Goal: Task Accomplishment & Management: Complete application form

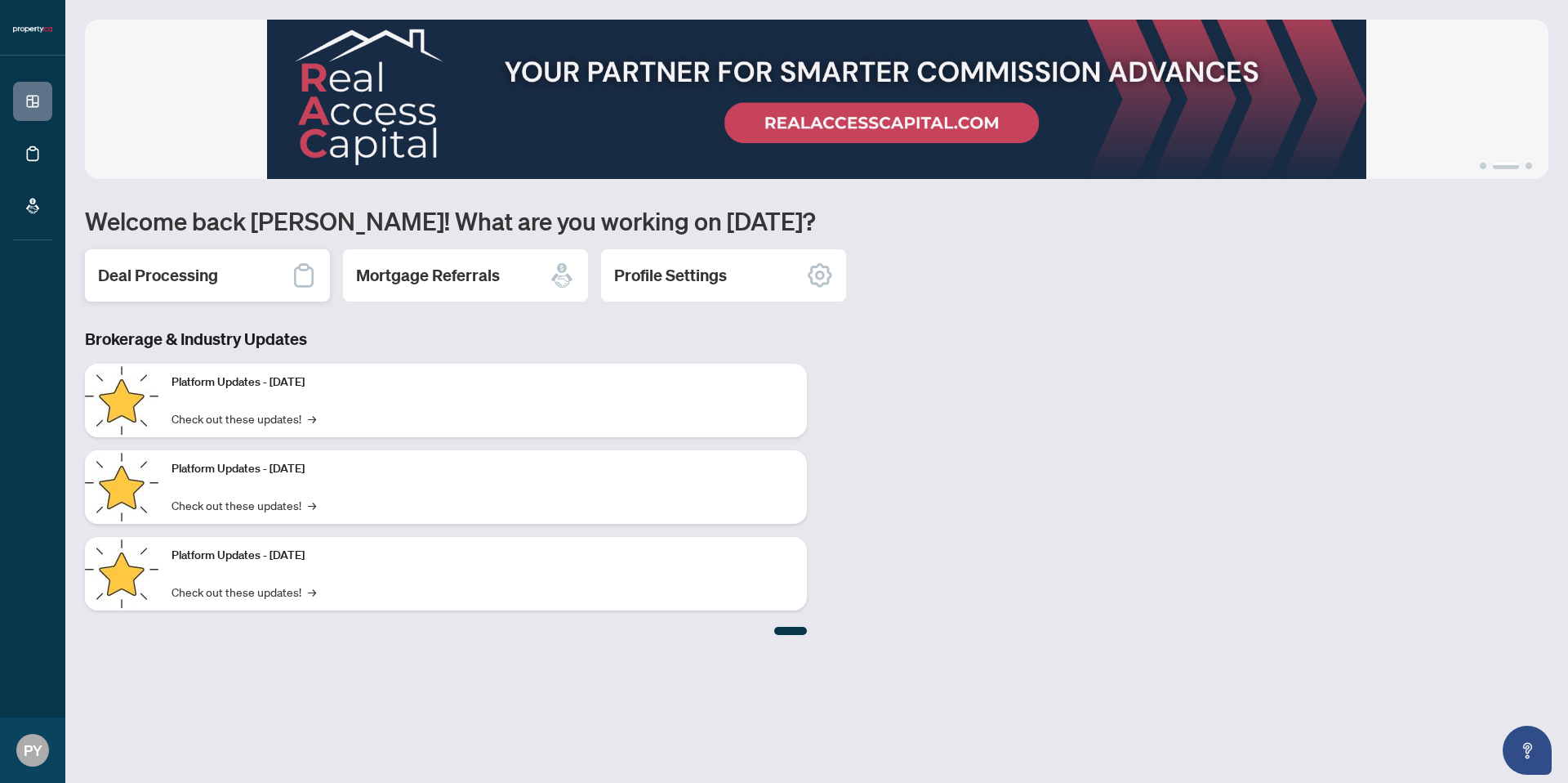
click at [217, 268] on h2 "Deal Processing" at bounding box center [158, 275] width 120 height 23
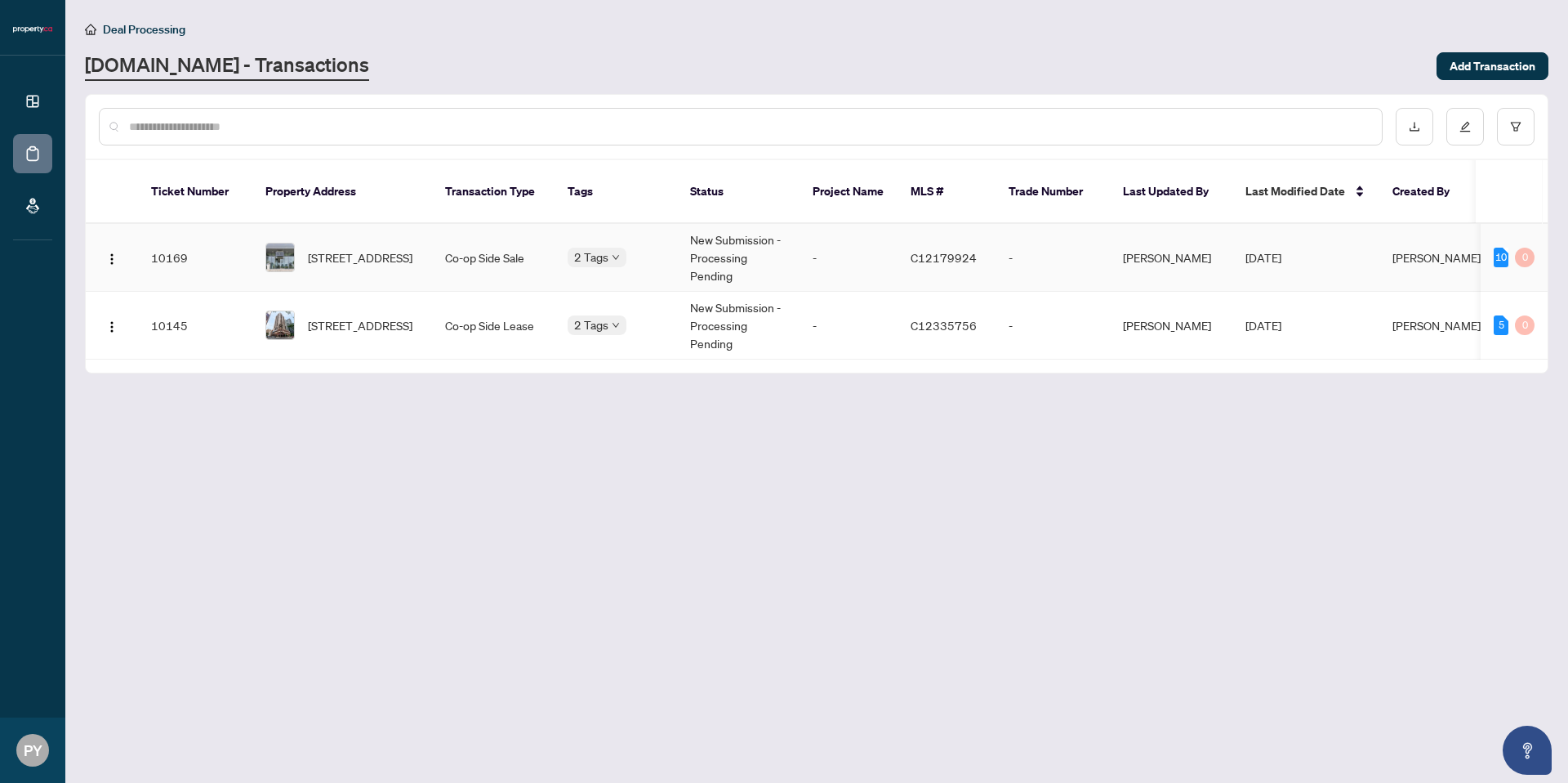
click at [541, 249] on td "Co-op Side Sale" at bounding box center [493, 258] width 123 height 68
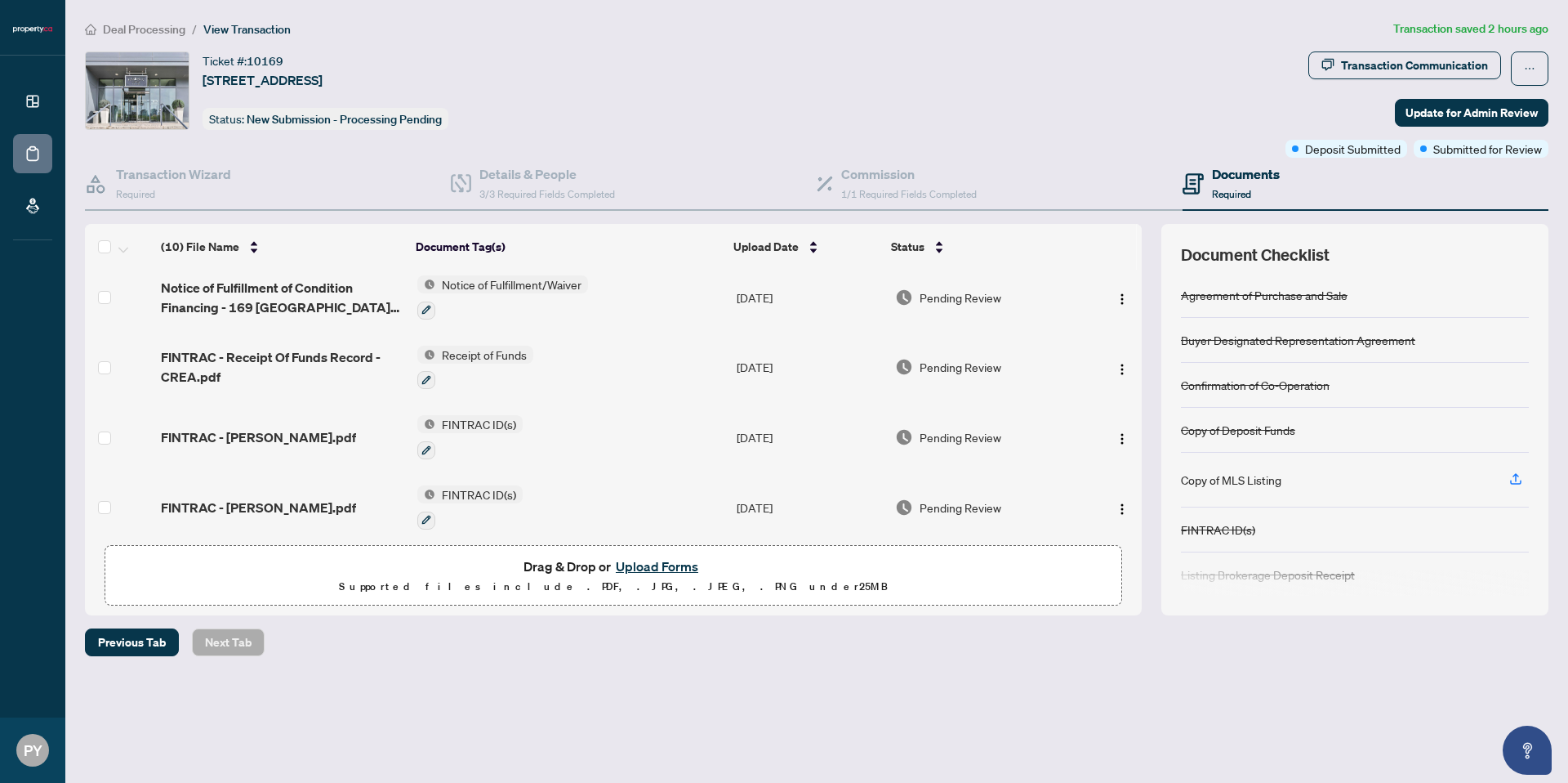
scroll to position [84, 0]
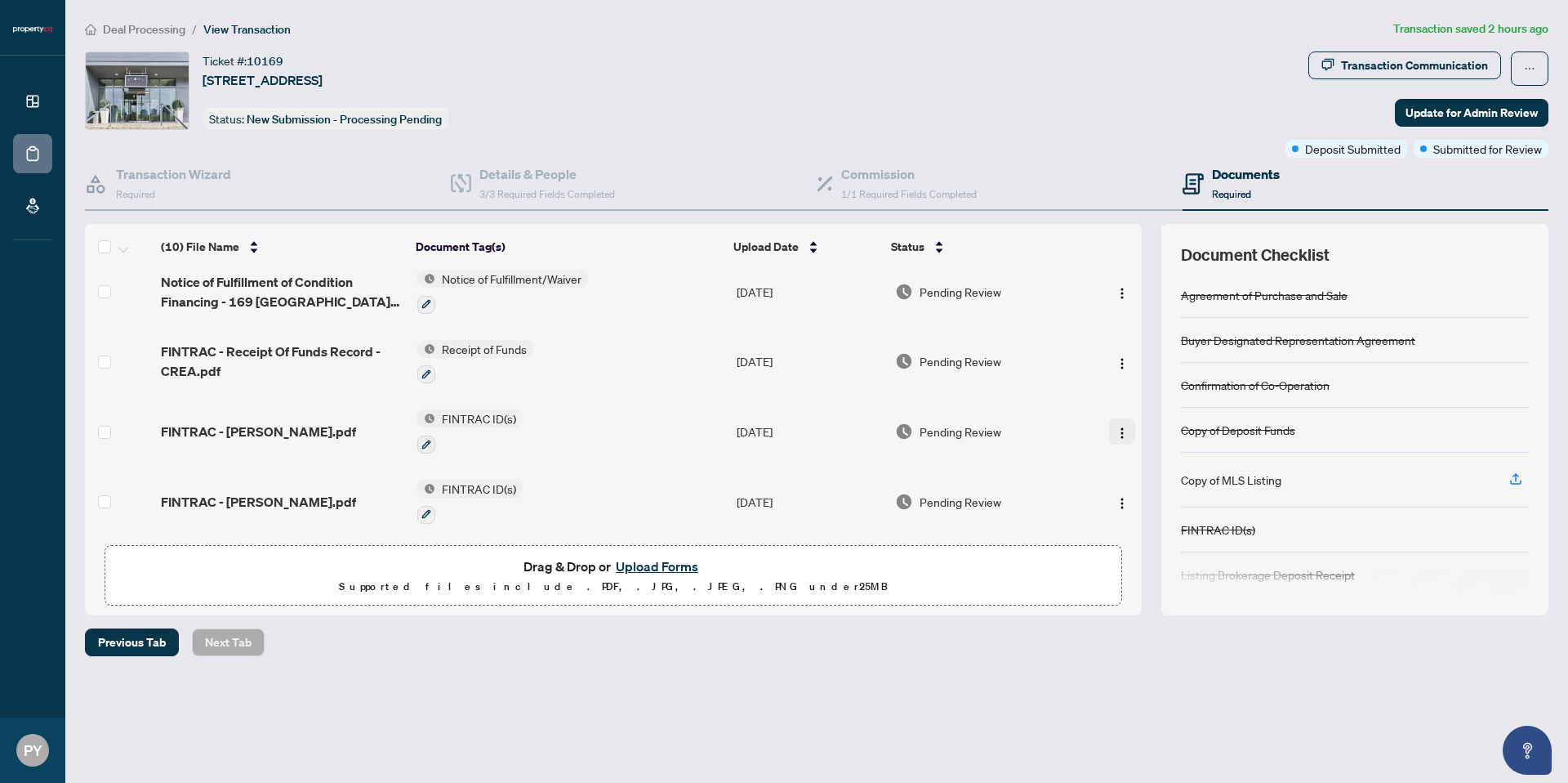
click at [1109, 433] on button "button" at bounding box center [1122, 432] width 26 height 26
click at [674, 568] on button "Upload Forms" at bounding box center [656, 565] width 92 height 21
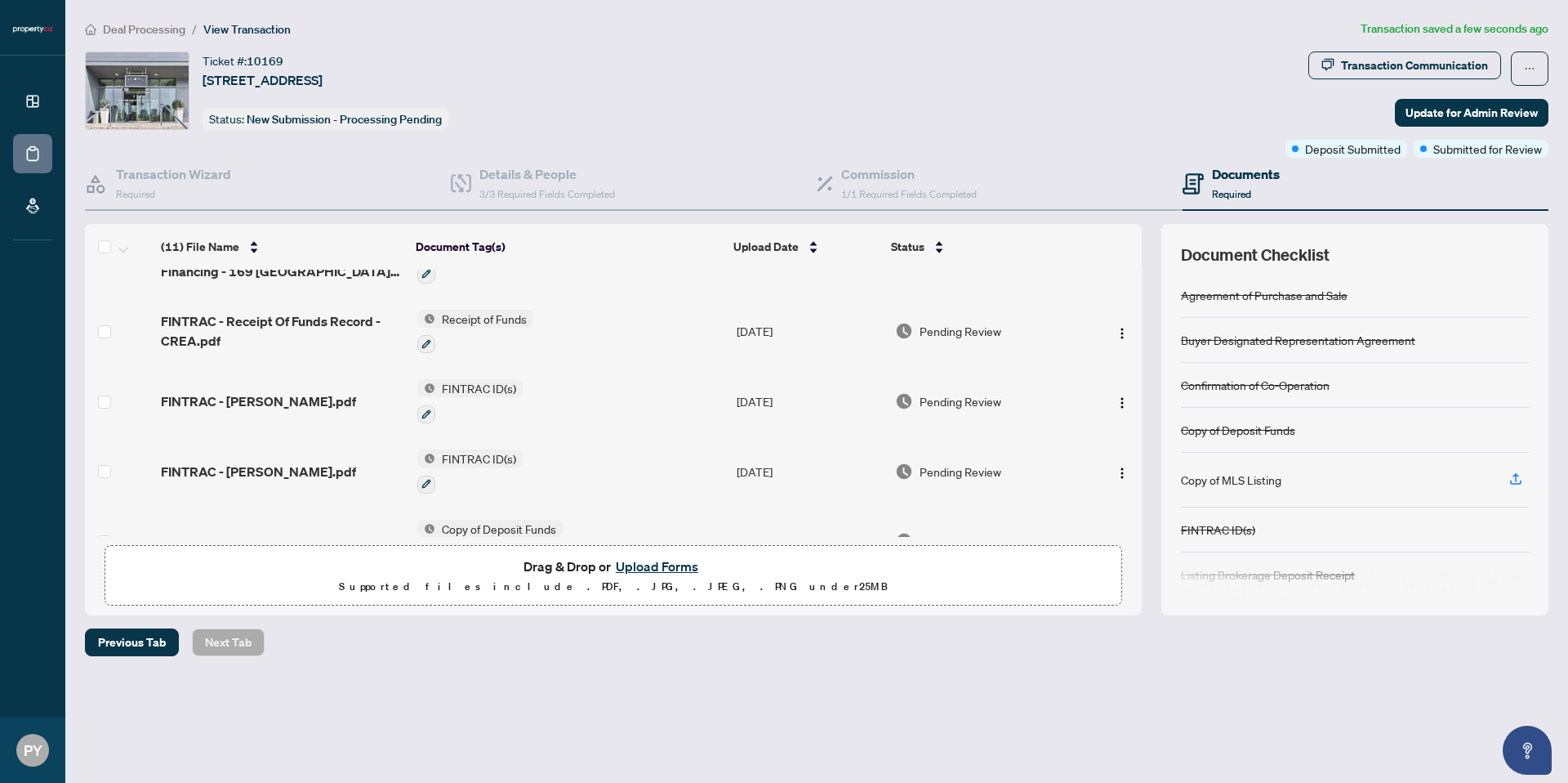
scroll to position [171, 0]
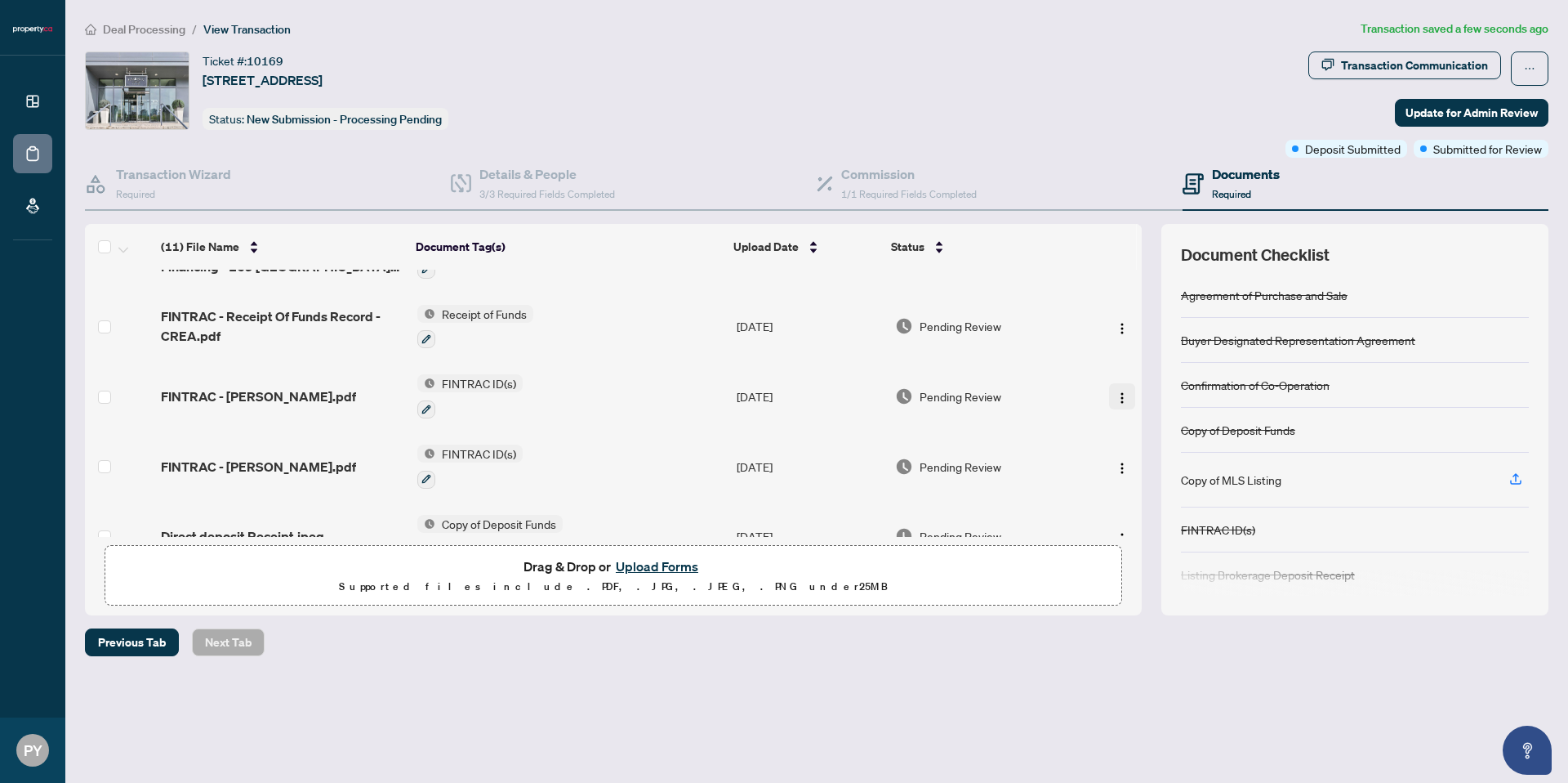
click at [1120, 400] on img "button" at bounding box center [1122, 398] width 13 height 13
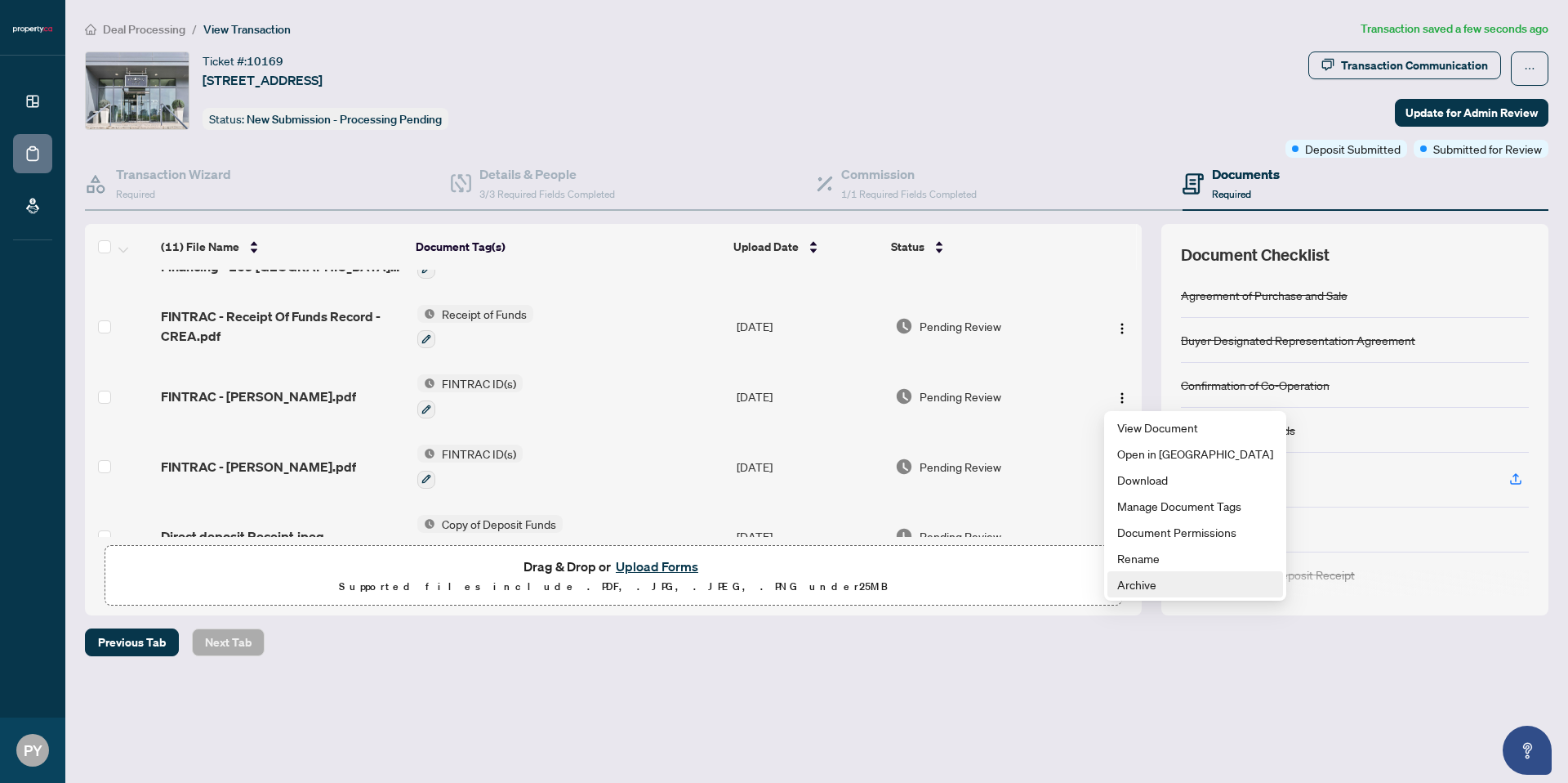
click at [1145, 589] on span "Archive" at bounding box center [1195, 585] width 156 height 18
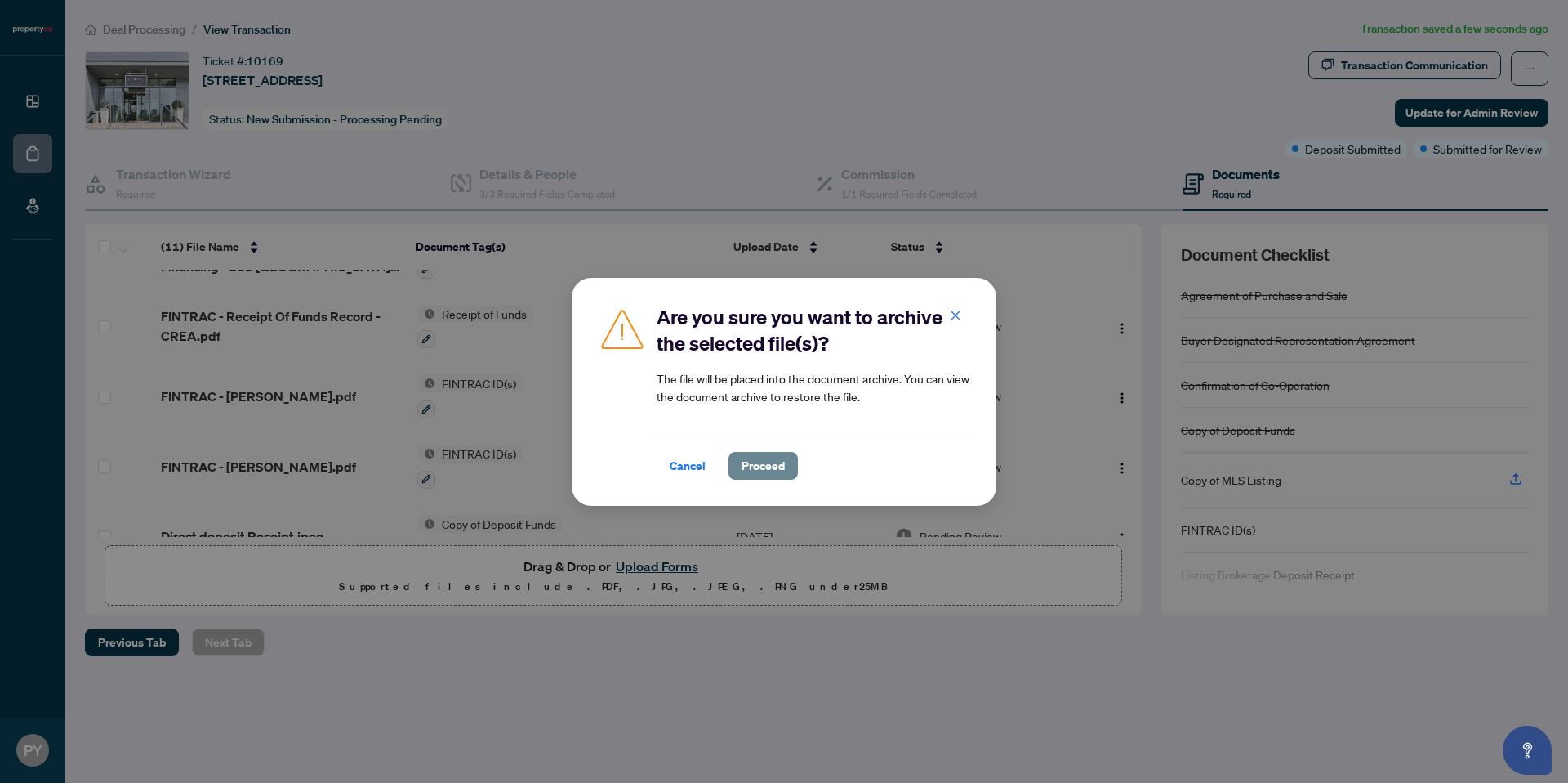
click at [773, 467] on span "Proceed" at bounding box center [764, 465] width 44 height 26
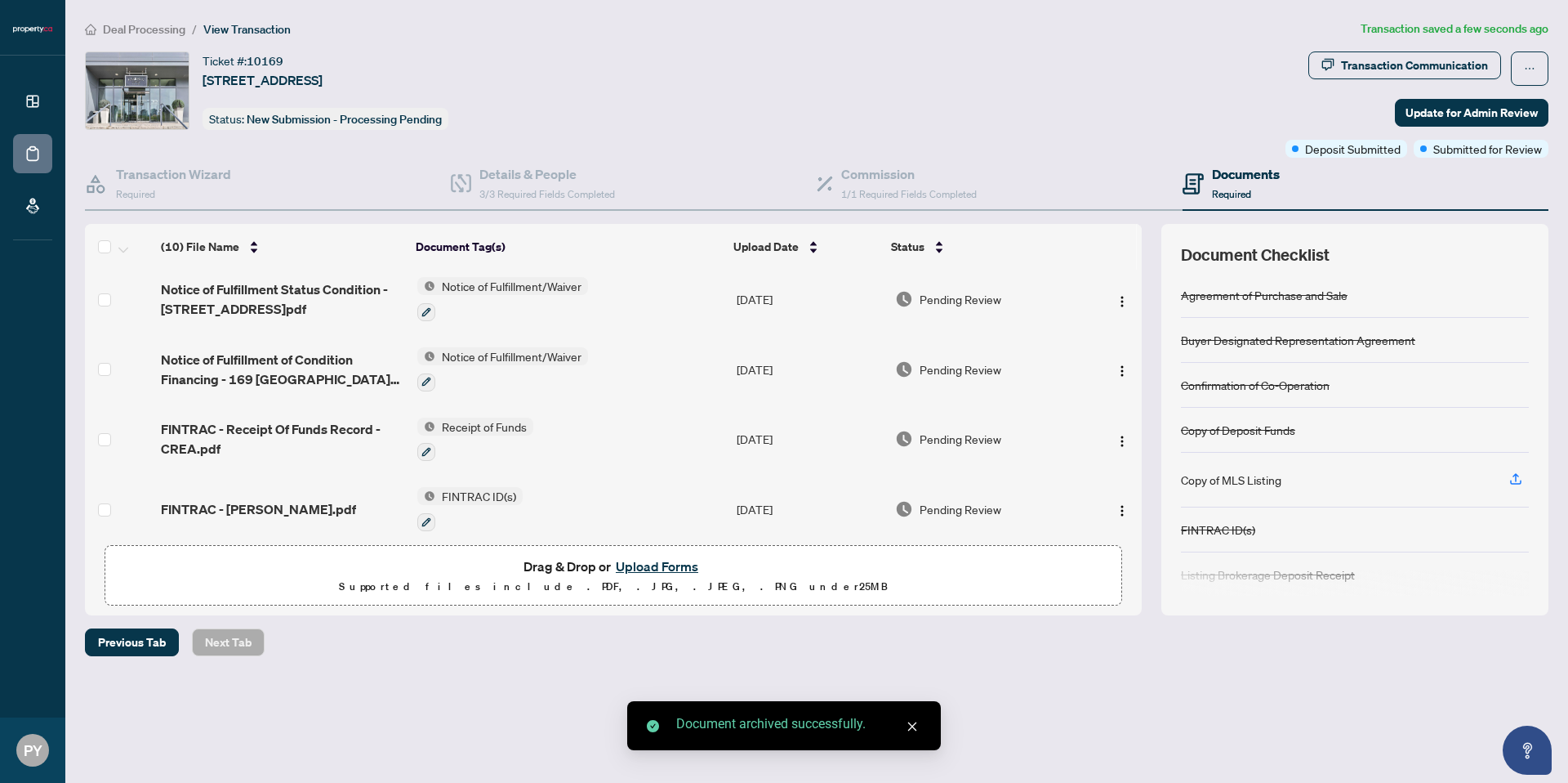
scroll to position [0, 0]
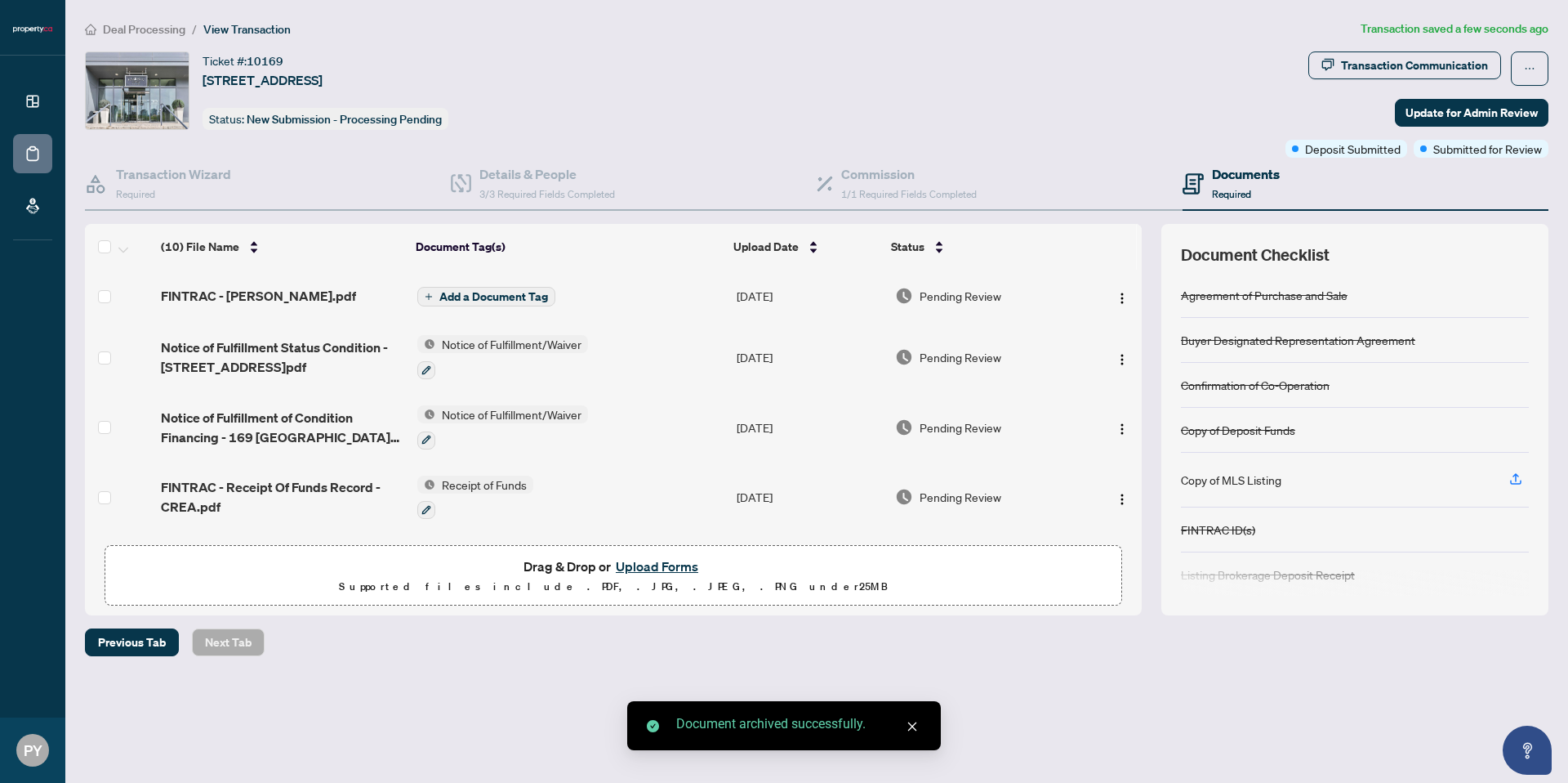
click at [488, 299] on span "Add a Document Tag" at bounding box center [493, 297] width 108 height 12
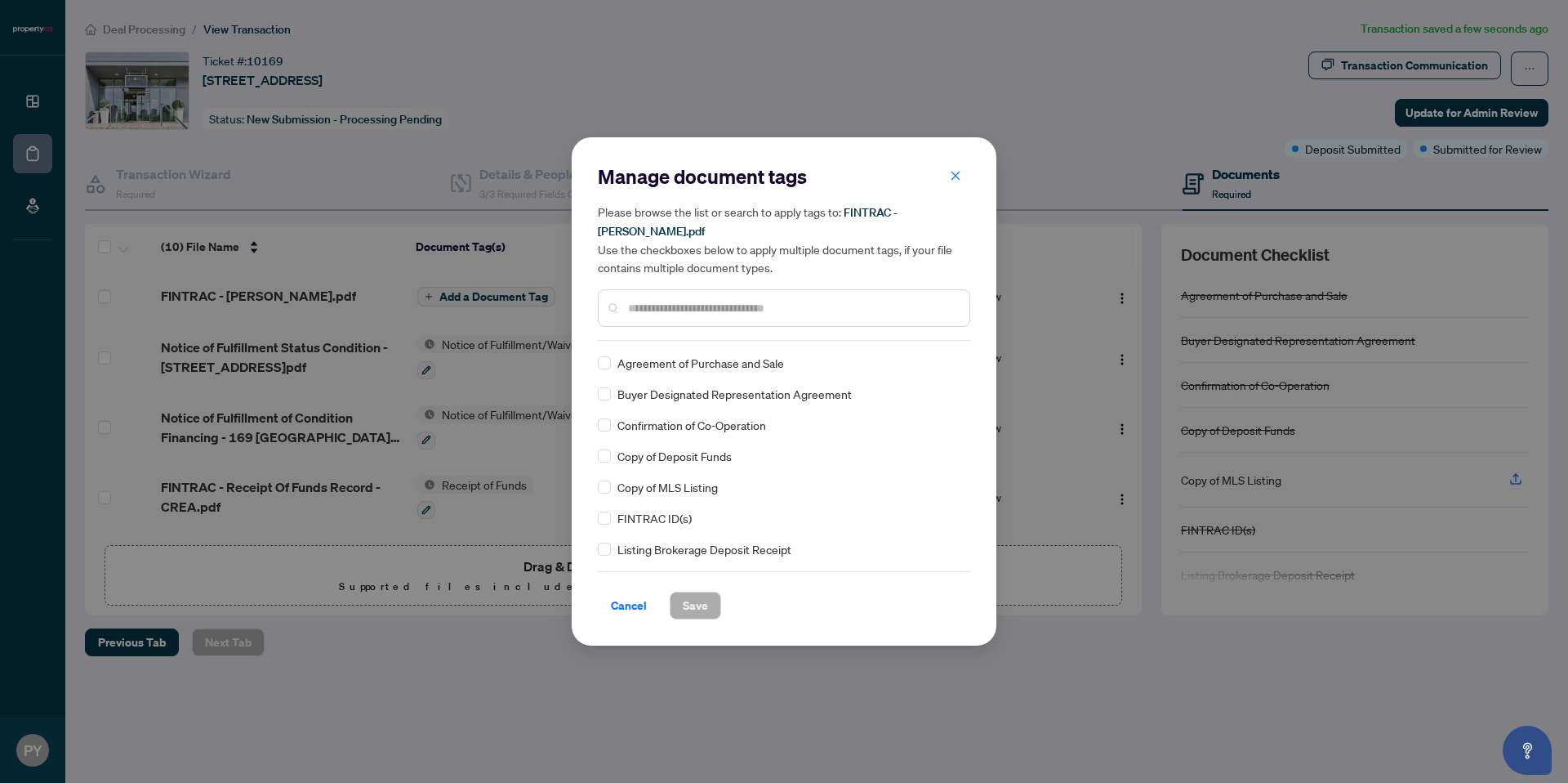
click at [671, 300] on input "text" at bounding box center [792, 309] width 329 height 18
click at [692, 613] on span "Save" at bounding box center [695, 605] width 25 height 26
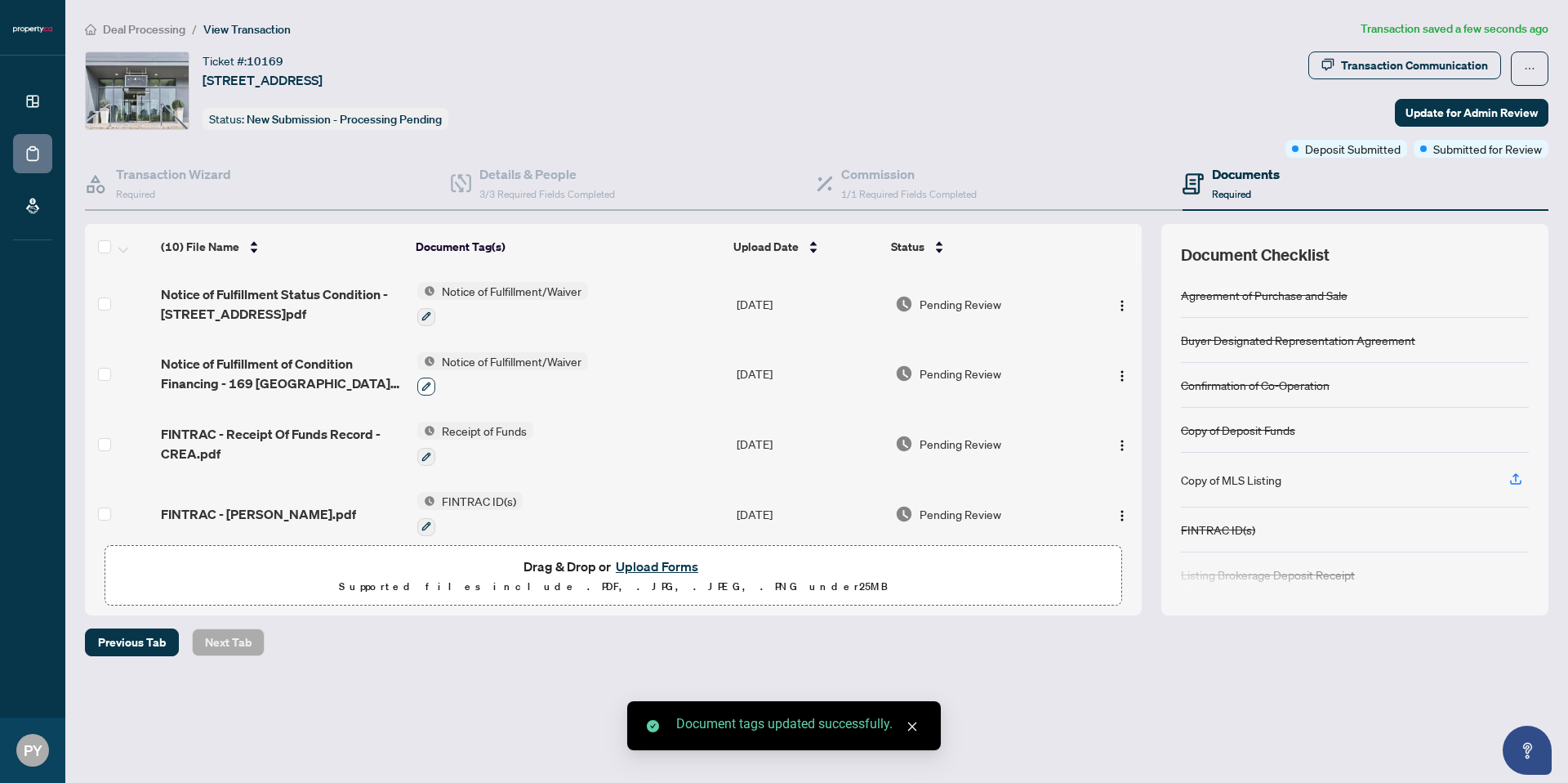
scroll to position [76, 0]
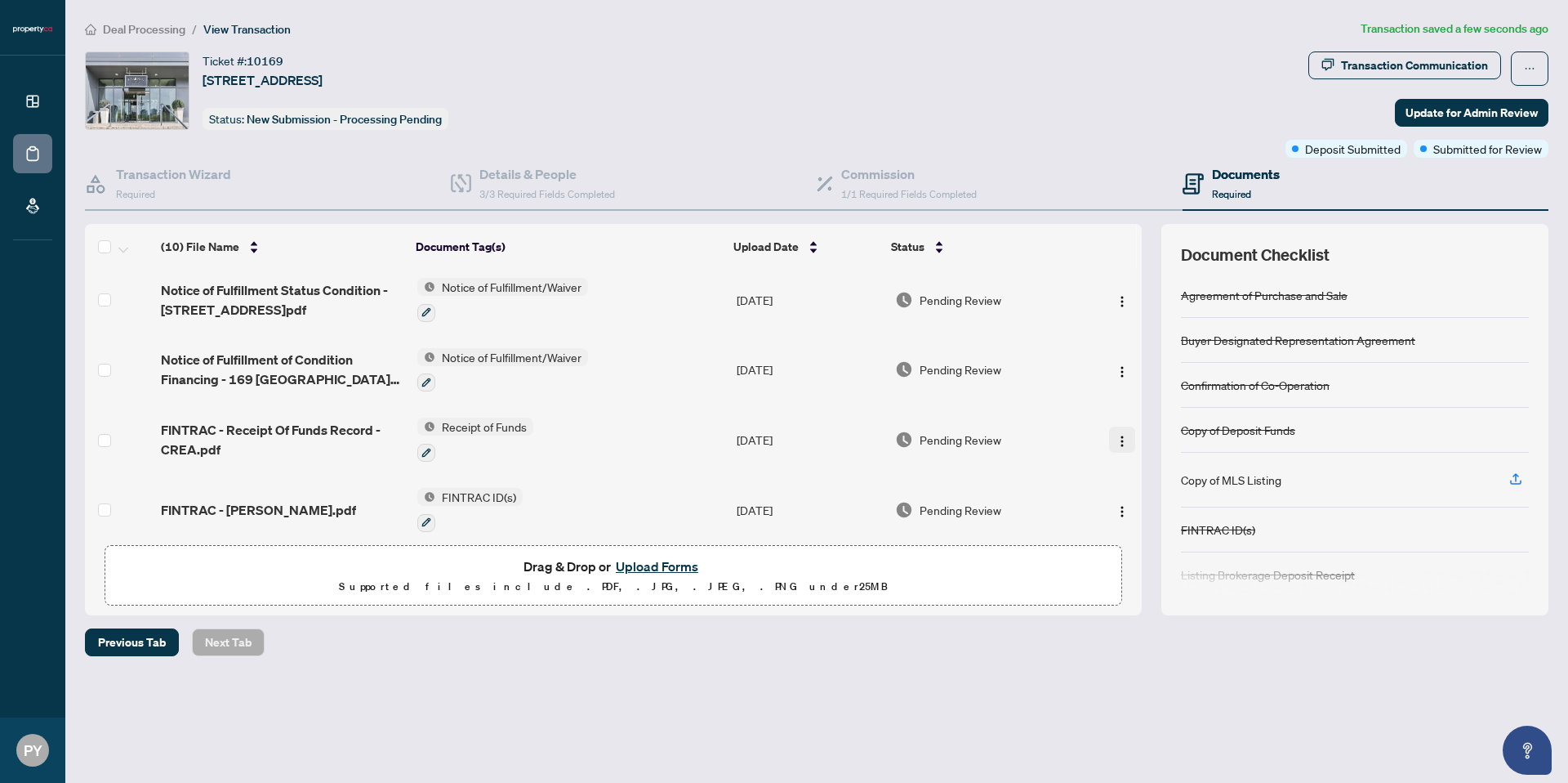
click at [1118, 440] on img "button" at bounding box center [1122, 442] width 13 height 13
click at [1177, 638] on li "Archive" at bounding box center [1195, 627] width 176 height 26
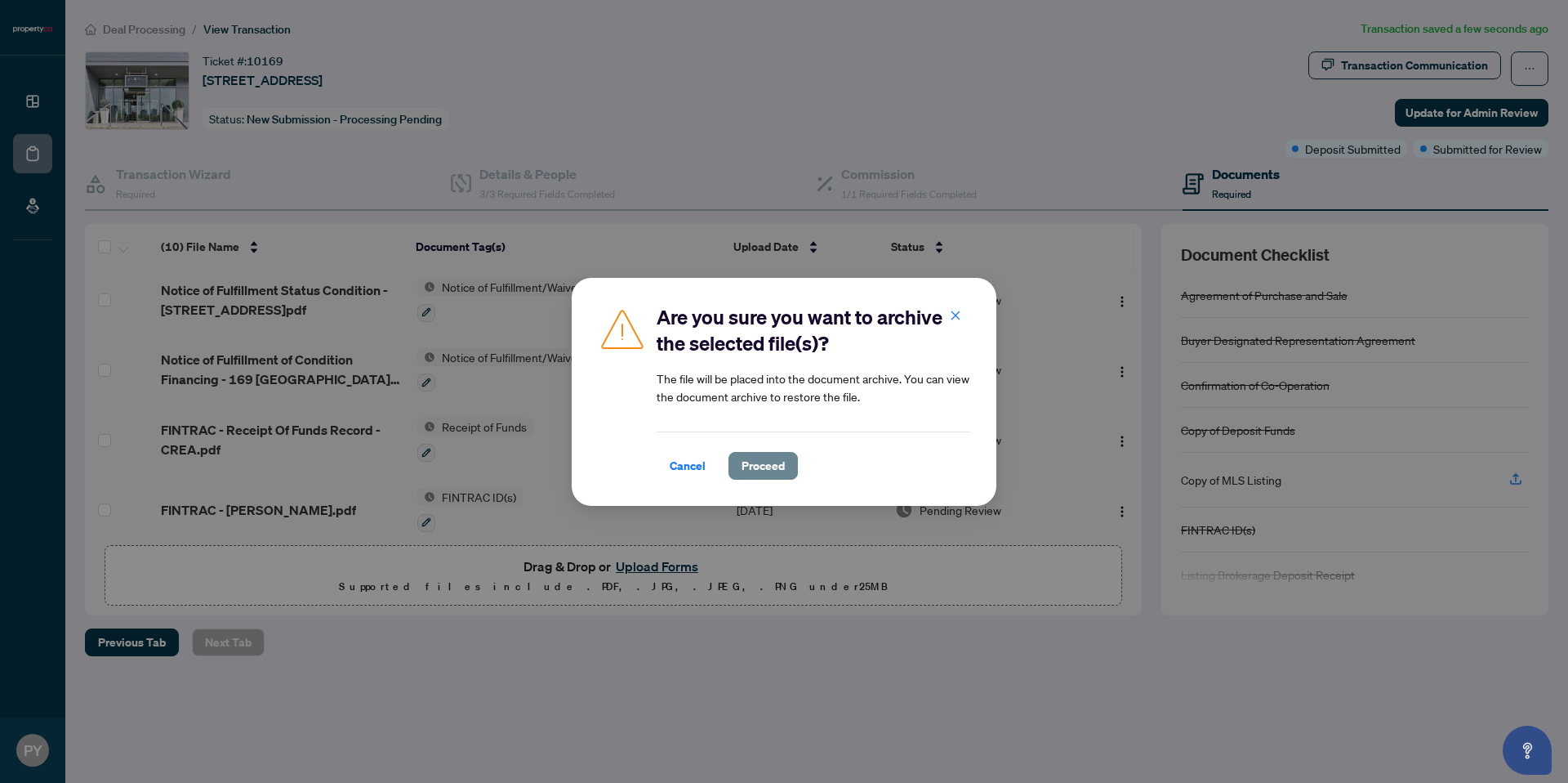
click at [766, 474] on span "Proceed" at bounding box center [764, 465] width 44 height 26
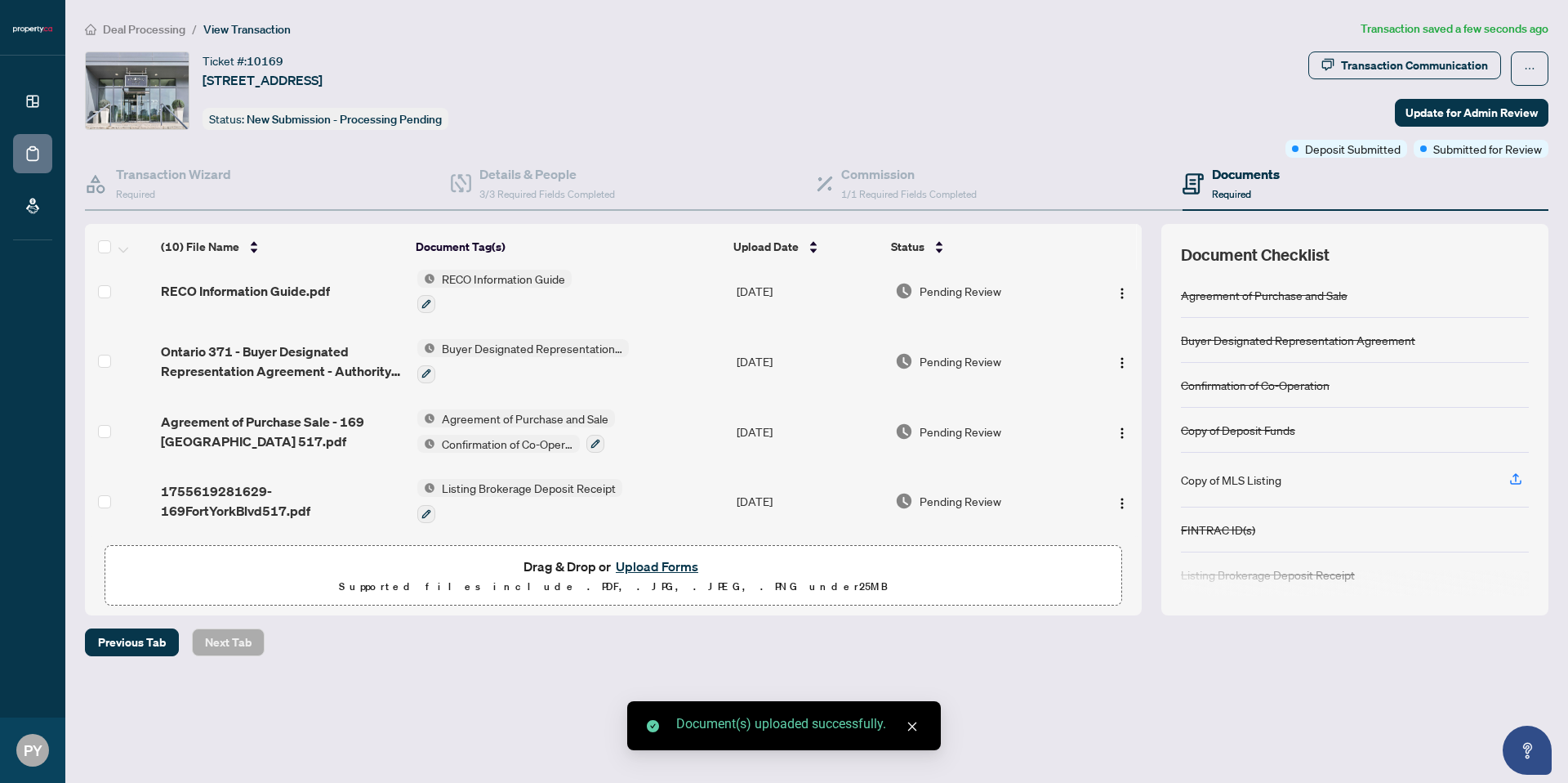
scroll to position [0, 0]
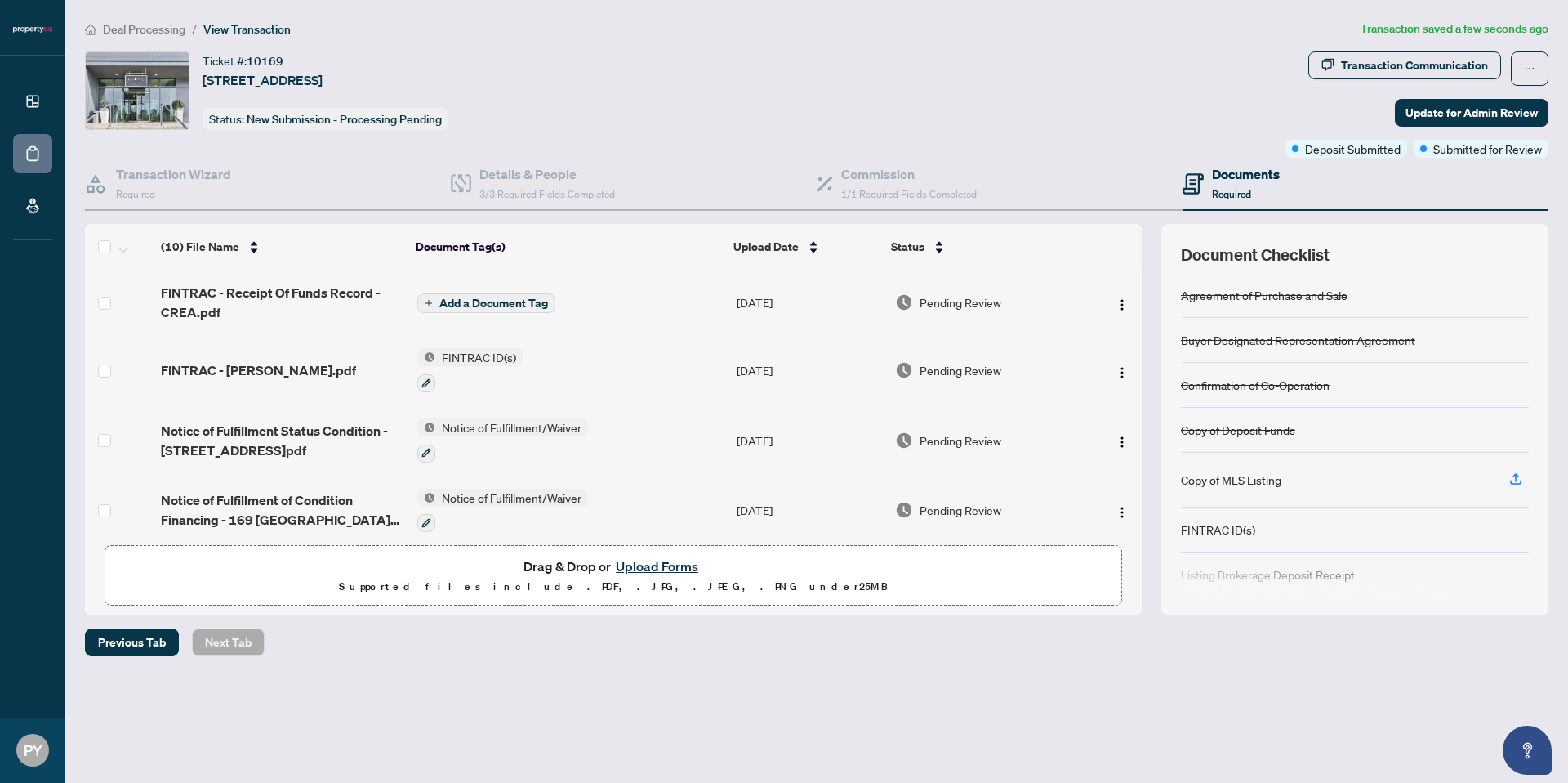
click at [517, 308] on span "Add a Document Tag" at bounding box center [493, 303] width 108 height 12
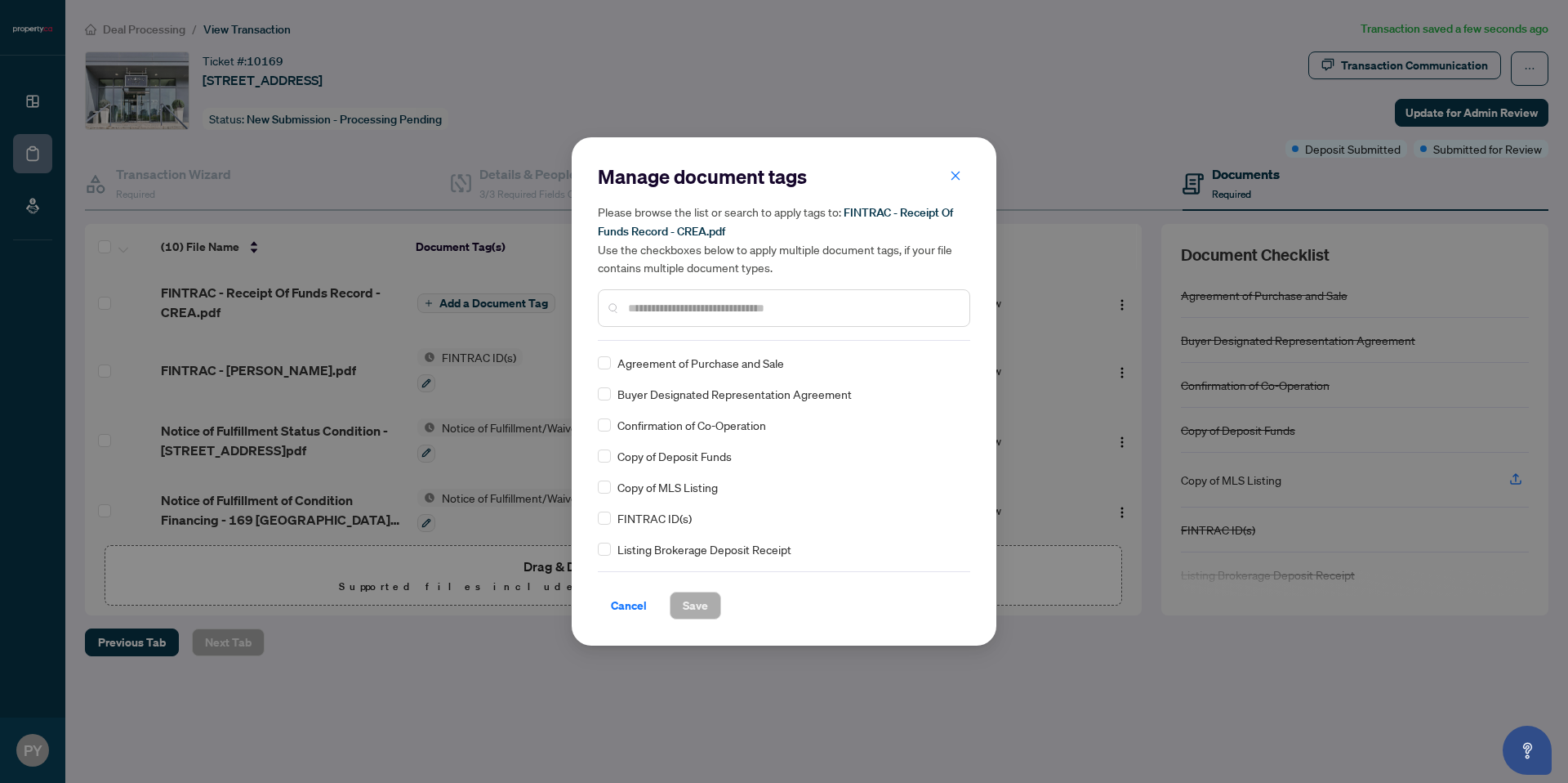
click at [687, 308] on input "text" at bounding box center [792, 309] width 329 height 18
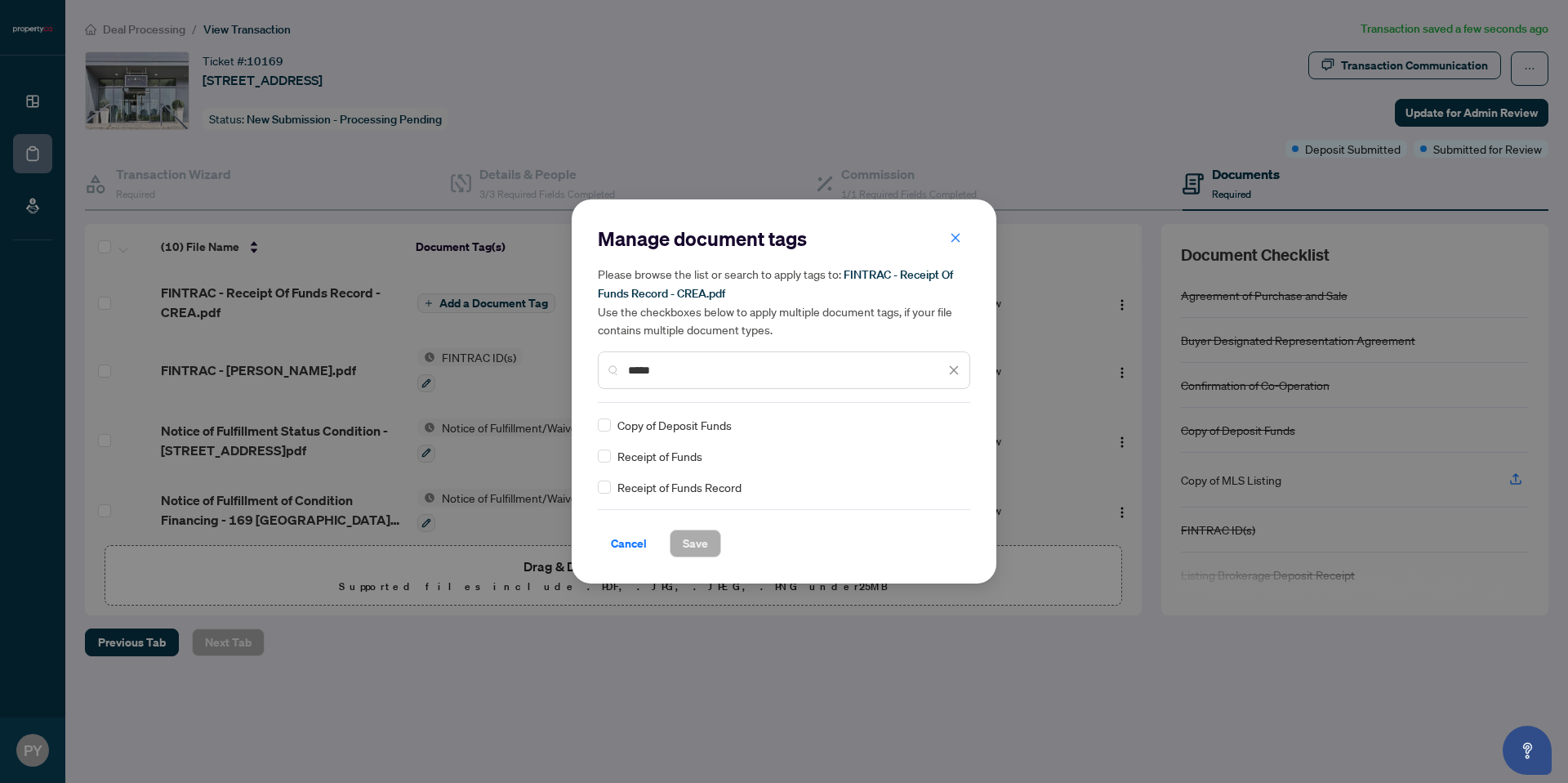
type input "*****"
click at [698, 550] on span "Save" at bounding box center [695, 544] width 25 height 26
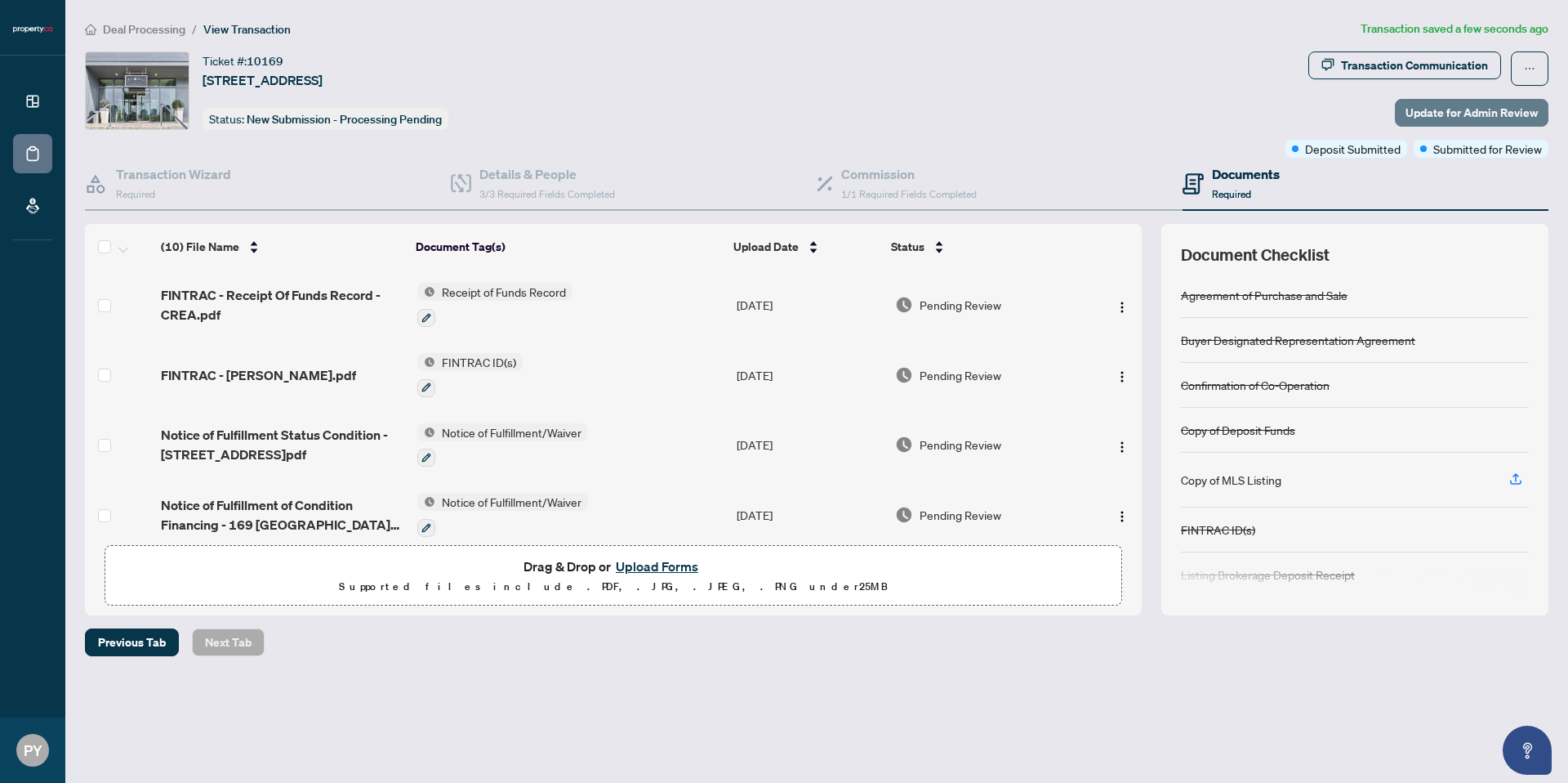
click at [1447, 114] on span "Update for Admin Review" at bounding box center [1472, 113] width 132 height 26
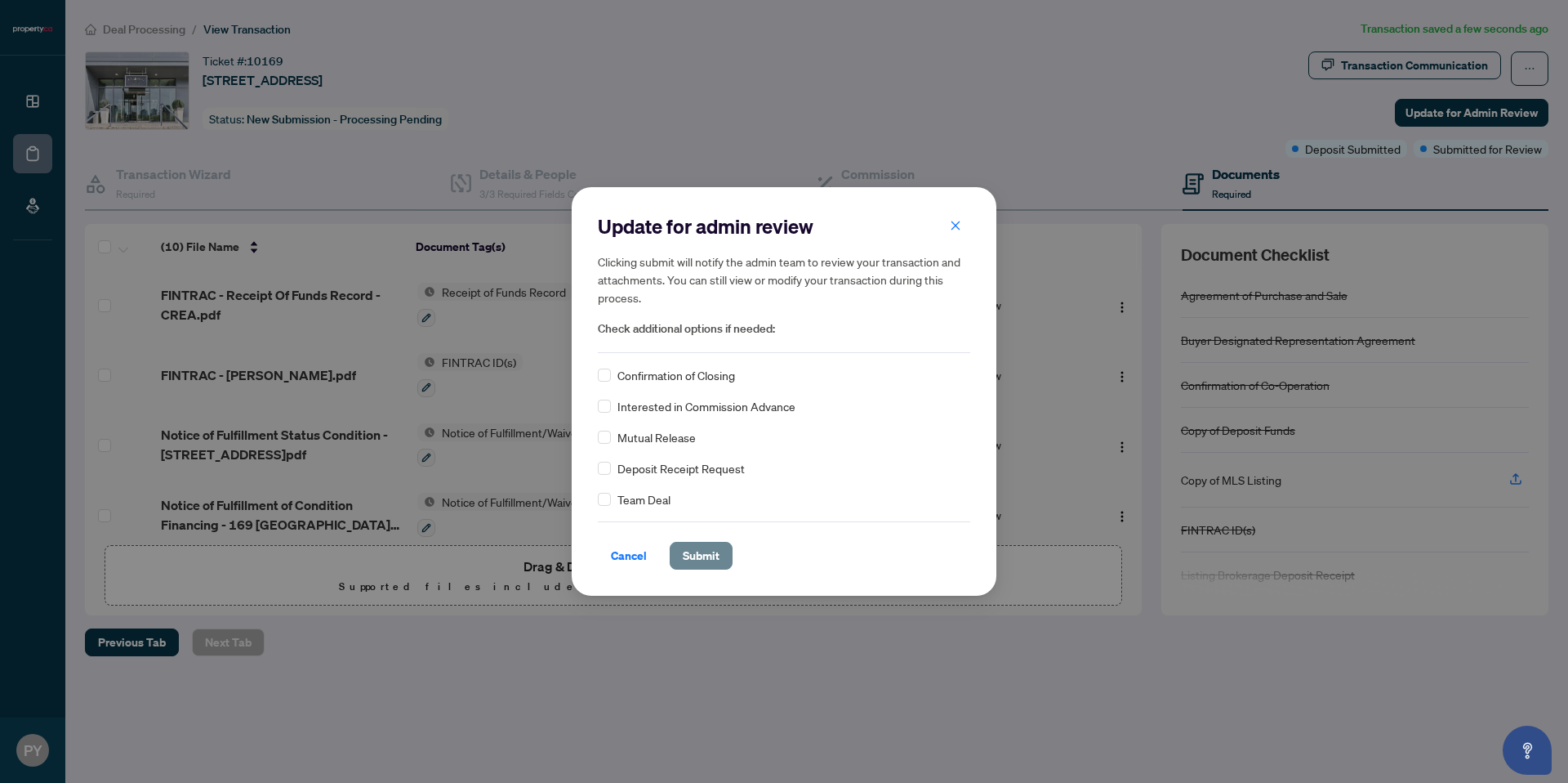
click at [714, 559] on span "Submit" at bounding box center [701, 555] width 36 height 26
